Goal: Task Accomplishment & Management: Manage account settings

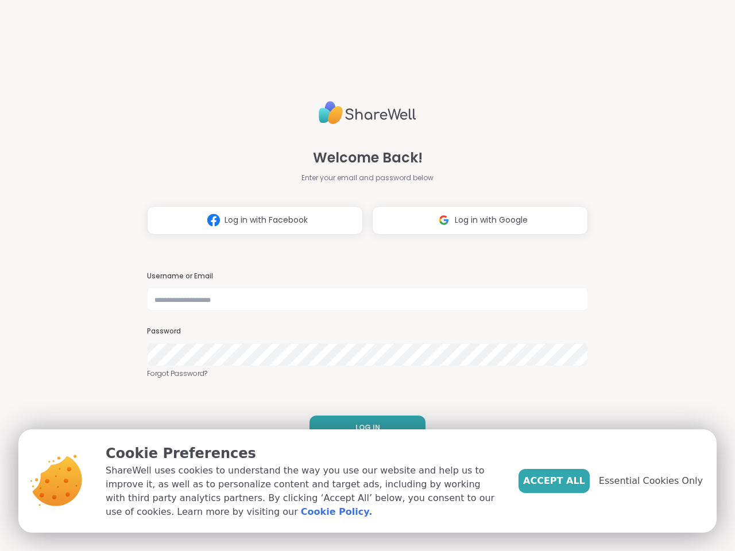
click at [362, 276] on h3 "Username or Email" at bounding box center [367, 277] width 441 height 10
click at [250, 221] on span "Log in with Facebook" at bounding box center [266, 220] width 83 height 12
click at [475, 221] on span "Log in with Google" at bounding box center [491, 220] width 73 height 12
click at [363, 428] on span "LOG IN" at bounding box center [367, 428] width 25 height 10
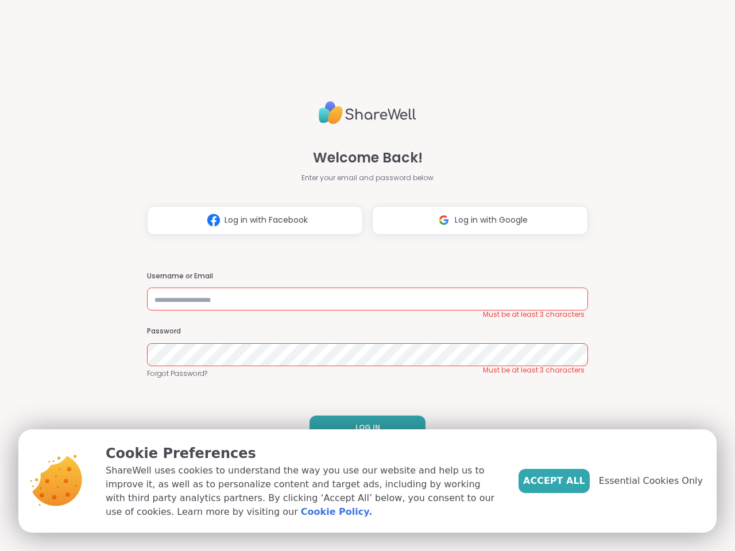
click at [573, 481] on span "Accept All" at bounding box center [554, 481] width 62 height 14
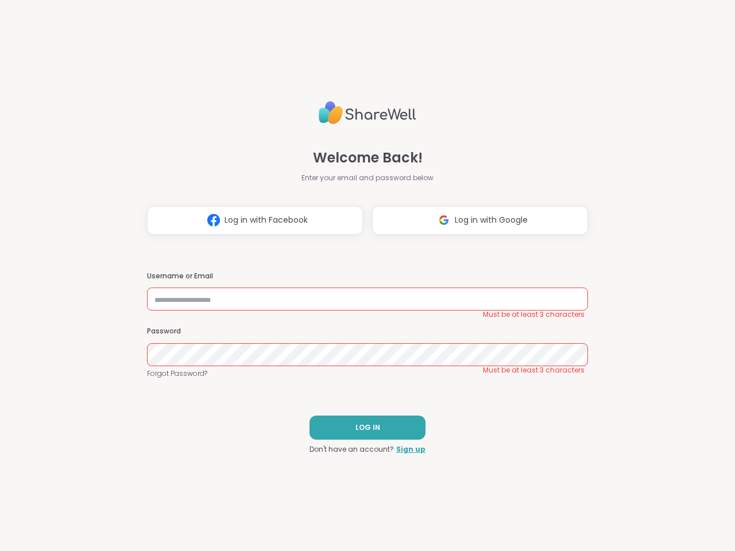
click at [657, 481] on div "Welcome Back! Enter your email and password below Log in with Facebook Log in w…" at bounding box center [367, 275] width 735 height 551
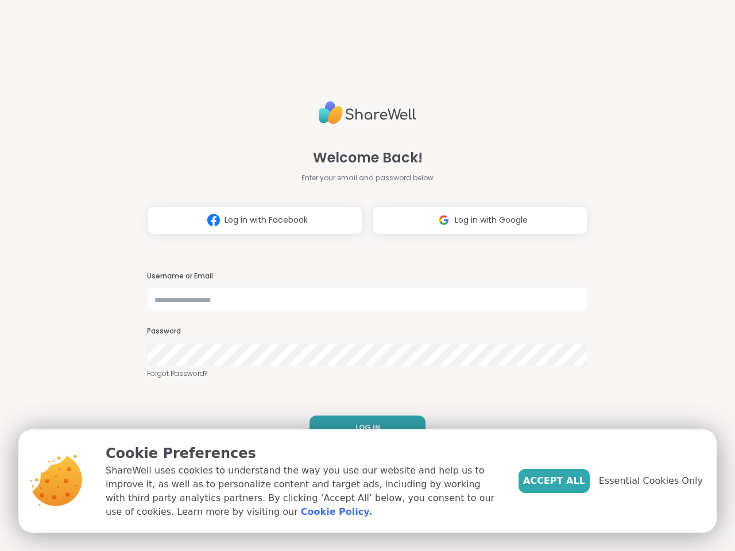
click at [362, 276] on h3 "Username or Email" at bounding box center [367, 277] width 441 height 10
click at [250, 221] on span "Log in with Facebook" at bounding box center [266, 220] width 83 height 12
click at [475, 221] on span "Log in with Google" at bounding box center [491, 220] width 73 height 12
click at [363, 428] on span "LOG IN" at bounding box center [367, 428] width 25 height 10
click at [573, 481] on span "Accept All" at bounding box center [554, 481] width 62 height 14
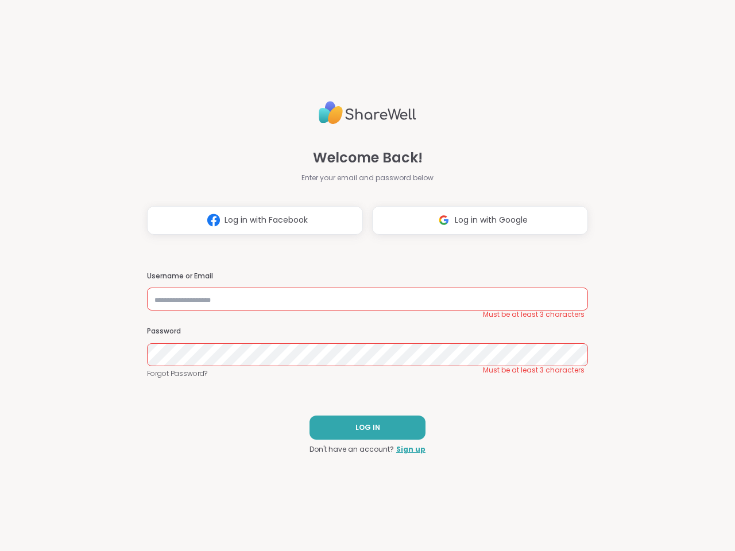
click at [657, 481] on div "Welcome Back! Enter your email and password below Log in with Facebook Log in w…" at bounding box center [367, 275] width 735 height 551
